Goal: Check status: Check status

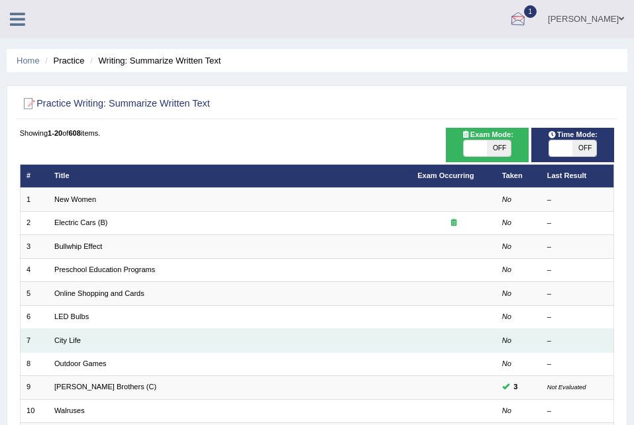
scroll to position [324, 0]
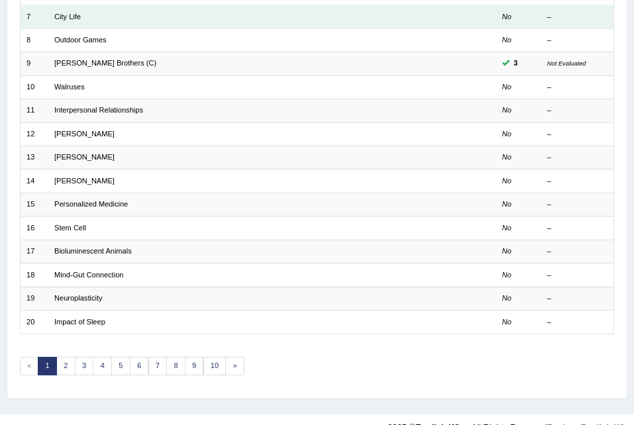
click at [508, 13] on em "No" at bounding box center [506, 17] width 9 height 8
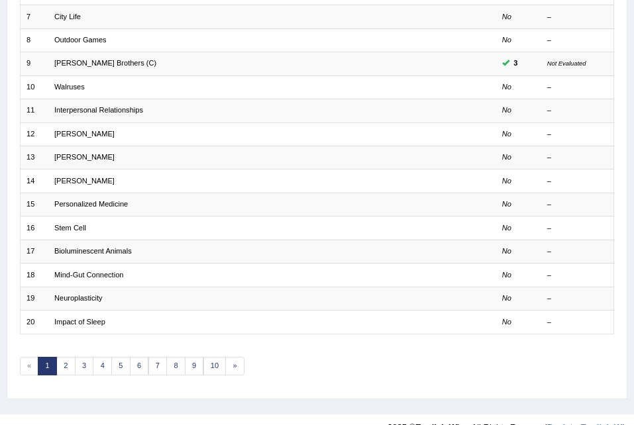
scroll to position [0, 0]
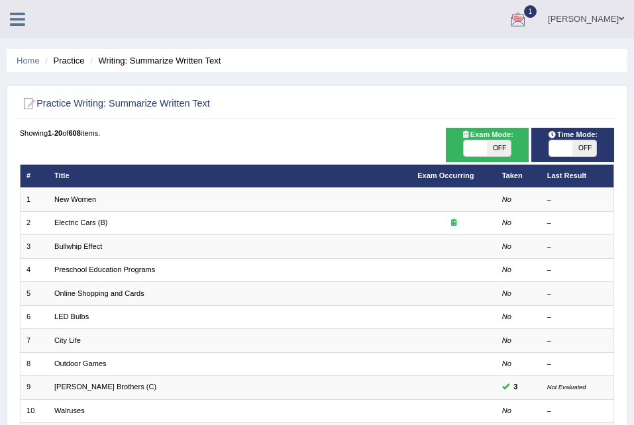
click at [508, 6] on link "1" at bounding box center [518, 17] width 40 height 34
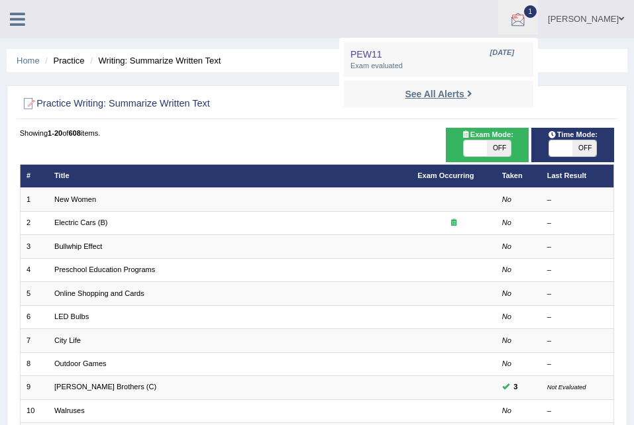
click at [443, 96] on strong "See All Alerts" at bounding box center [434, 94] width 59 height 11
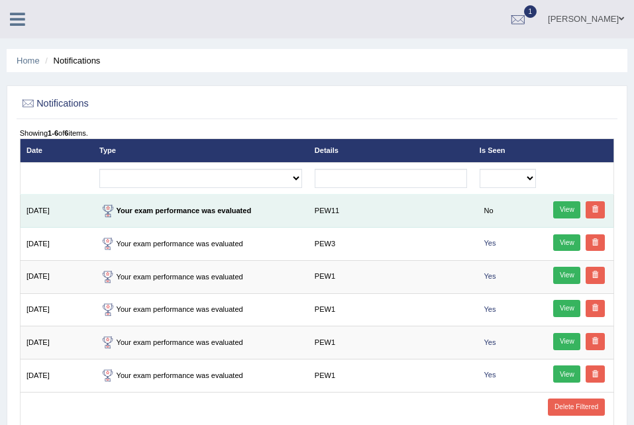
click at [561, 206] on link "View" at bounding box center [566, 209] width 27 height 17
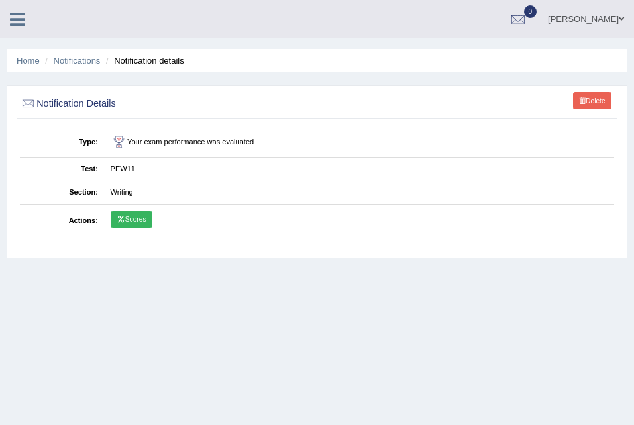
click at [136, 228] on link "Scores" at bounding box center [132, 219] width 42 height 17
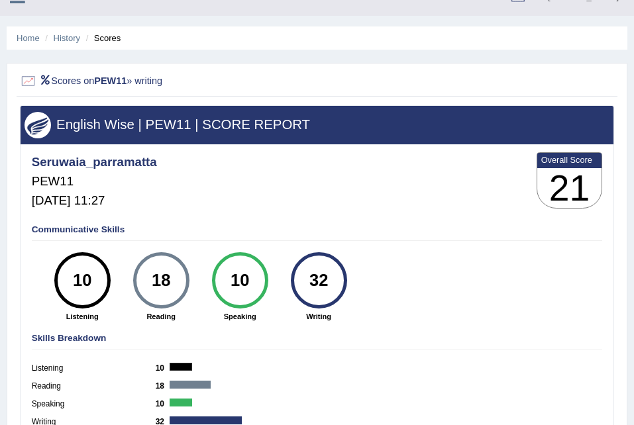
scroll to position [19, 0]
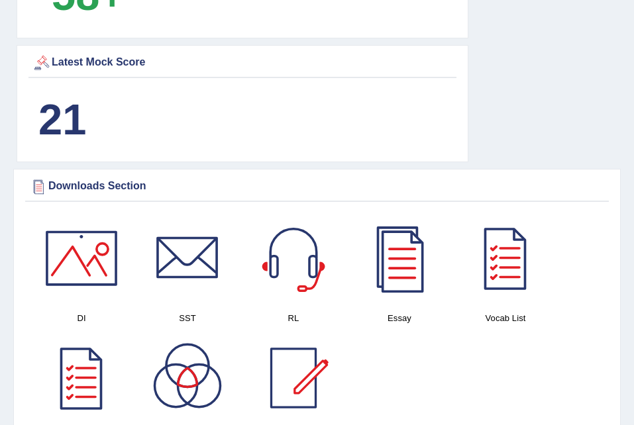
scroll to position [1051, 0]
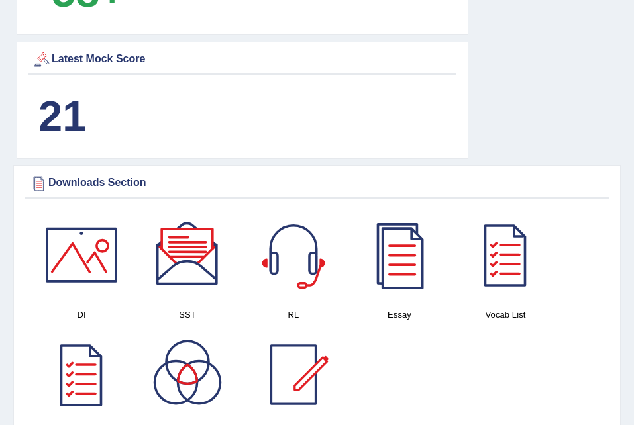
click at [68, 113] on b "21" at bounding box center [62, 116] width 48 height 48
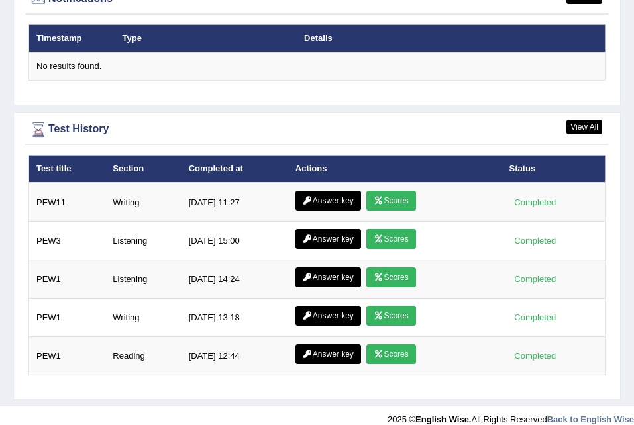
scroll to position [2197, 0]
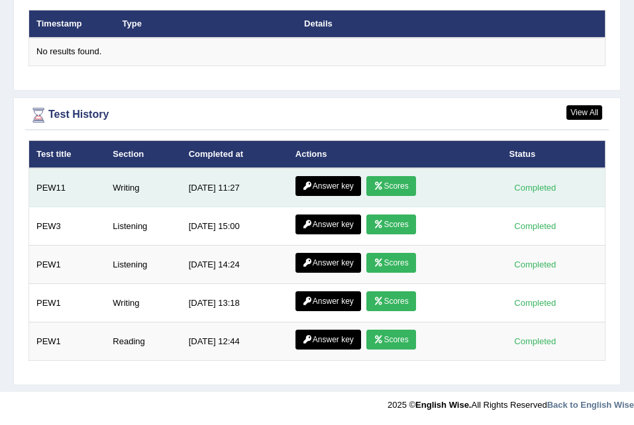
click at [388, 188] on link "Scores" at bounding box center [390, 186] width 49 height 20
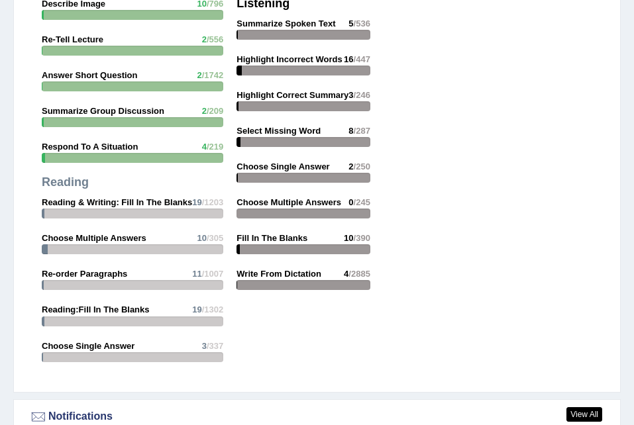
scroll to position [1765, 0]
